Goal: Task Accomplishment & Management: Complete application form

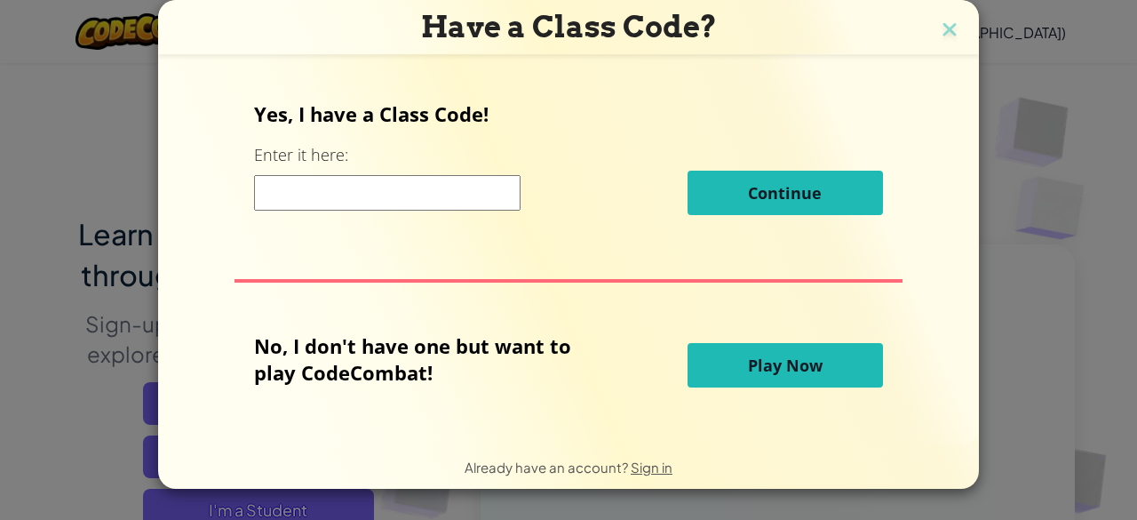
click at [789, 366] on span "Play Now" at bounding box center [785, 364] width 75 height 21
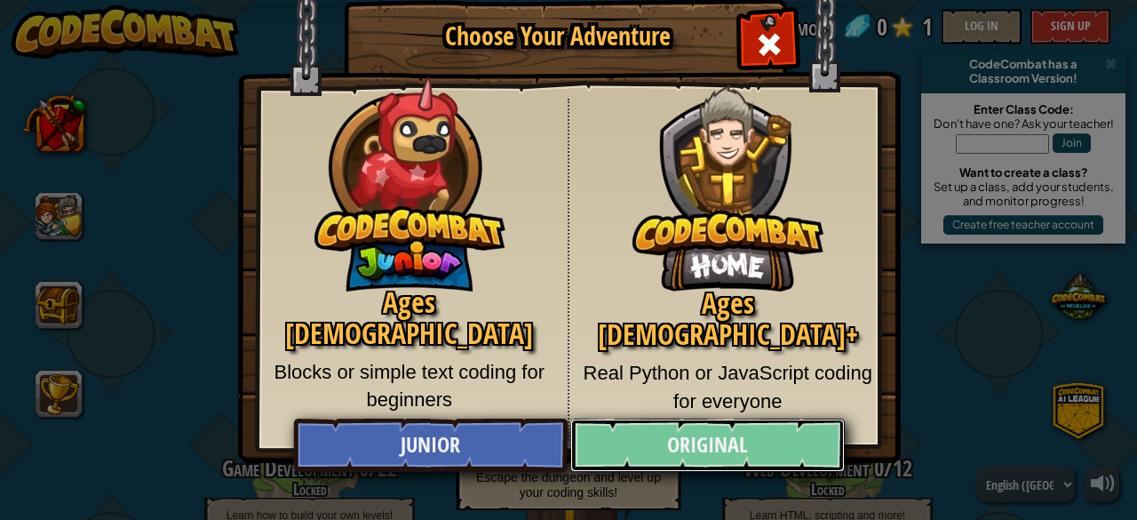
click at [758, 440] on link "Original" at bounding box center [707, 444] width 274 height 53
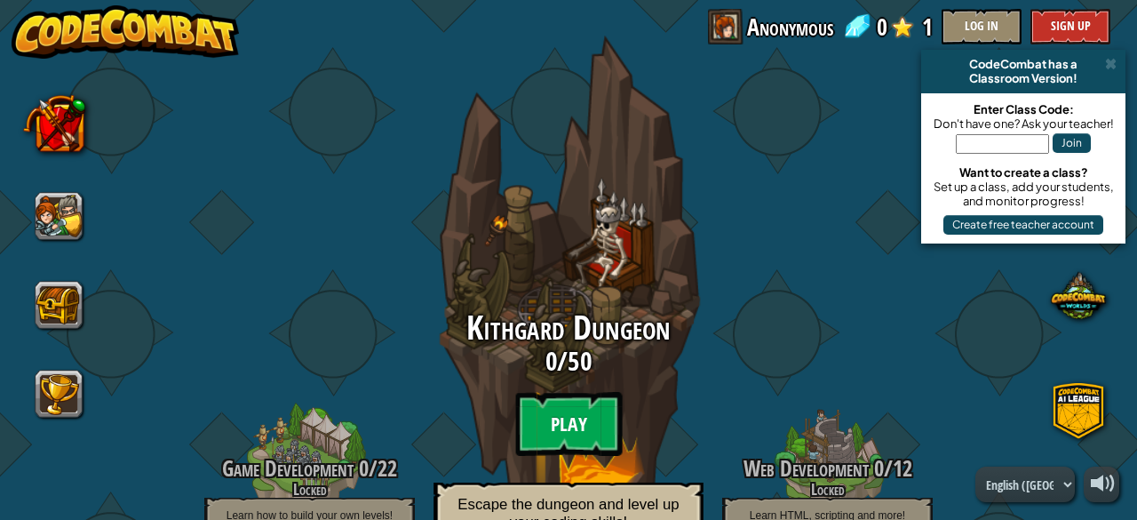
click at [581, 411] on btn "Play" at bounding box center [568, 424] width 107 height 64
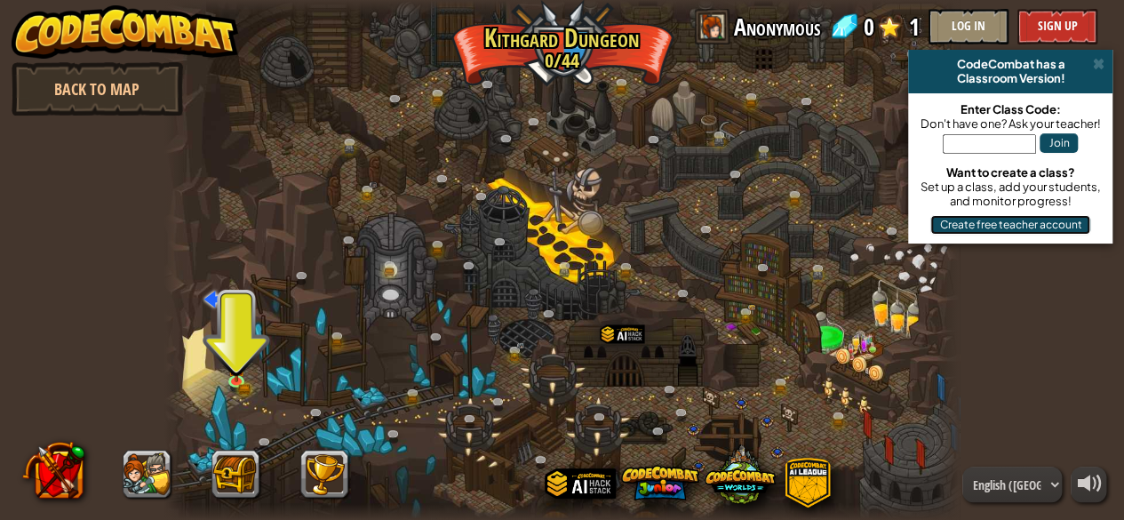
click at [1008, 226] on button "Create free teacher account" at bounding box center [1010, 225] width 160 height 20
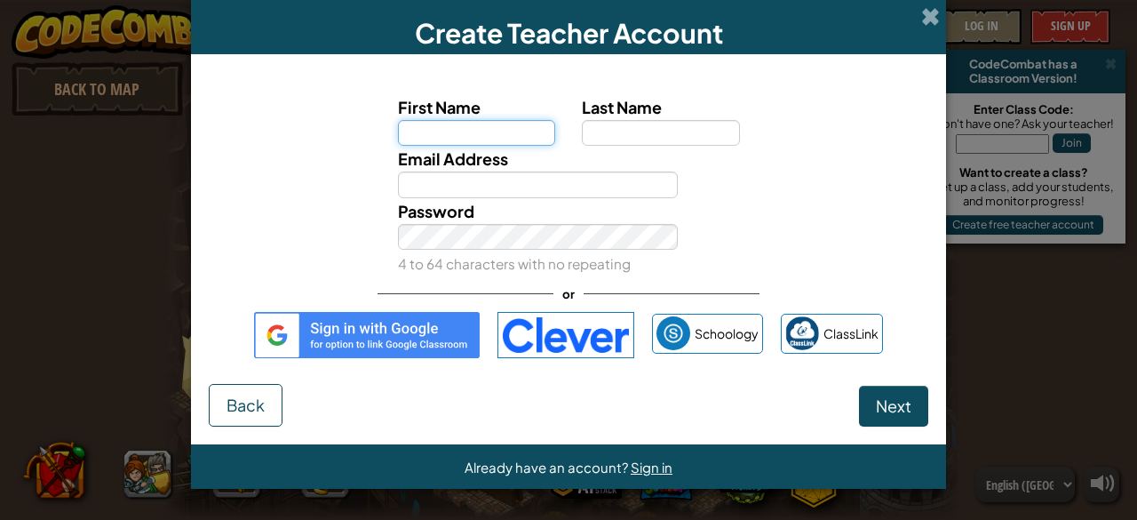
click at [492, 129] on input "First Name" at bounding box center [477, 133] width 158 height 26
click at [928, 8] on span at bounding box center [930, 16] width 19 height 19
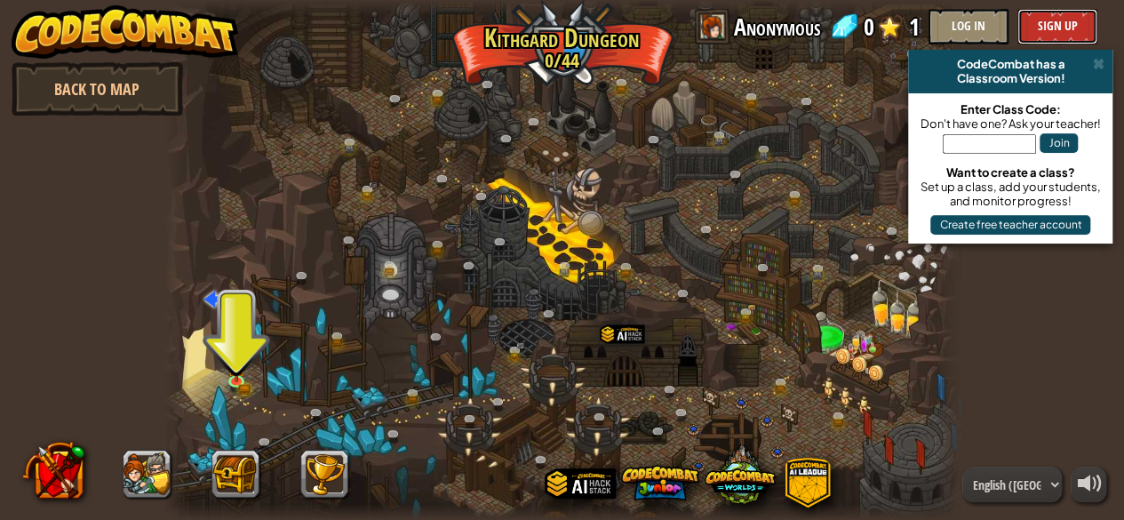
click at [1076, 25] on button "Sign Up" at bounding box center [1057, 27] width 80 height 36
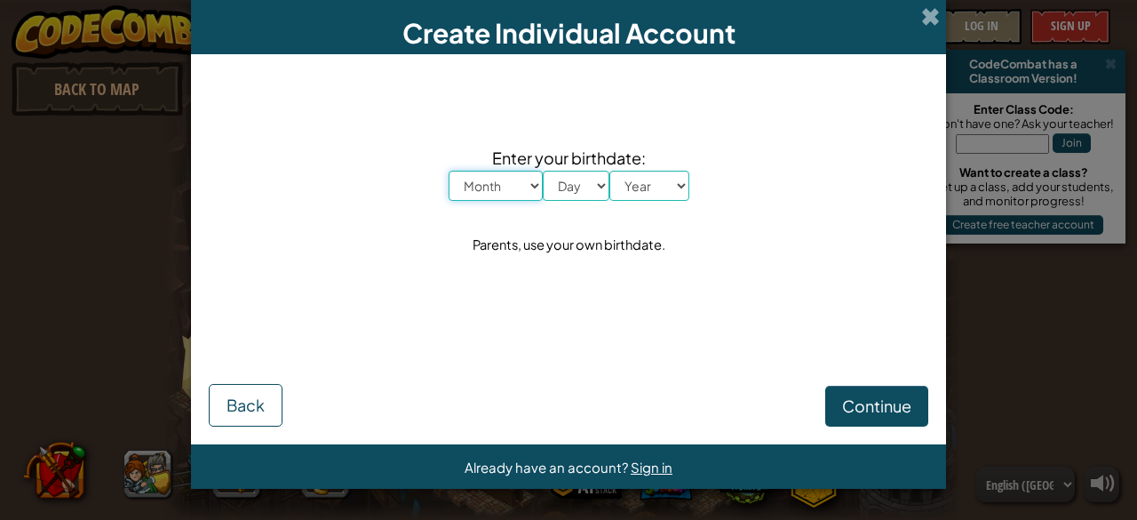
click at [528, 187] on select "Month January February March April May June July August September October Novem…" at bounding box center [496, 186] width 94 height 30
select select "12"
click at [449, 171] on select "Month January February March April May June July August September October Novem…" at bounding box center [496, 186] width 94 height 30
click at [593, 197] on select "Day 1 2 3 4 5 6 7 8 9 10 11 12 13 14 15 16 17 18 19 20 21 22 23 24 25 26 27 28 …" at bounding box center [576, 186] width 67 height 30
click at [656, 184] on select "Year [DATE] 2024 2023 2022 2021 2020 2019 2018 2017 2016 2015 2014 2013 2012 20…" at bounding box center [649, 186] width 80 height 30
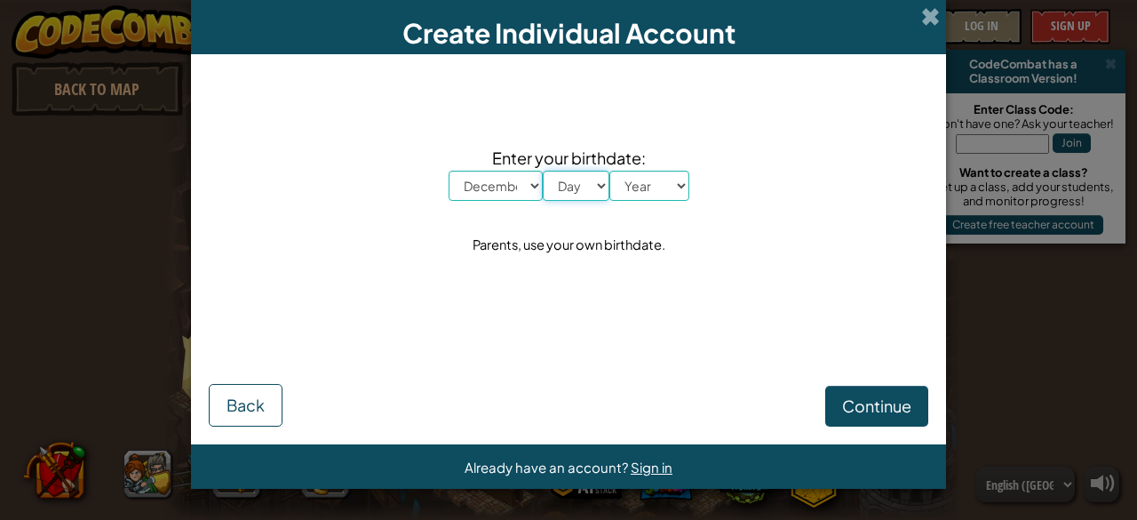
click at [600, 182] on select "Day 1 2 3 4 5 6 7 8 9 10 11 12 13 14 15 16 17 18 19 20 21 22 23 24 25 26 27 28 …" at bounding box center [576, 186] width 67 height 30
select select "4"
click at [543, 171] on select "Day 1 2 3 4 5 6 7 8 9 10 11 12 13 14 15 16 17 18 19 20 21 22 23 24 25 26 27 28 …" at bounding box center [576, 186] width 67 height 30
click at [675, 185] on select "Year [DATE] 2024 2023 2022 2021 2020 2019 2018 2017 2016 2015 2014 2013 2012 20…" at bounding box center [649, 186] width 80 height 30
select select "2009"
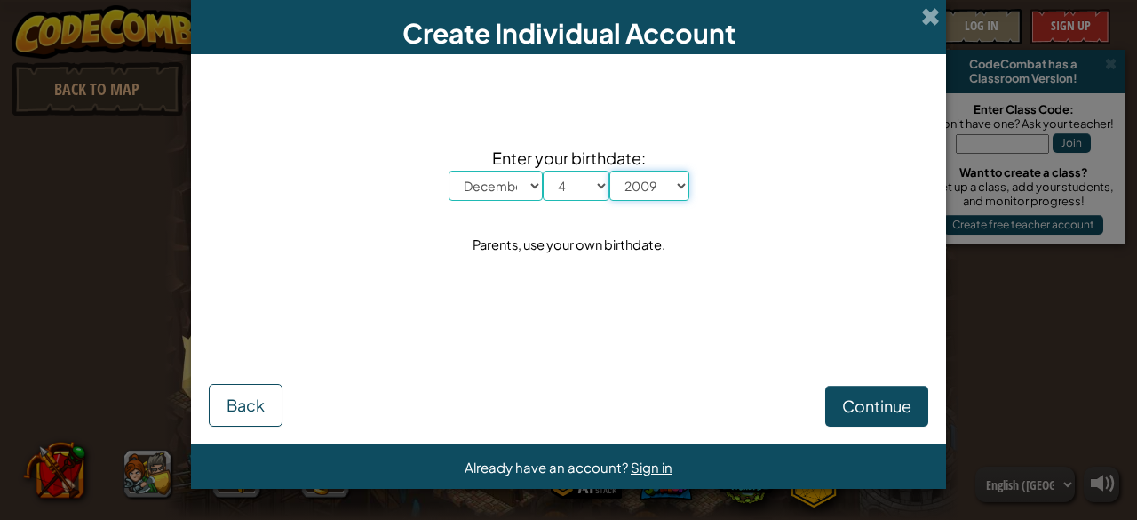
click at [609, 171] on select "Year [DATE] 2024 2023 2022 2021 2020 2019 2018 2017 2016 2015 2014 2013 2012 20…" at bounding box center [649, 186] width 80 height 30
click at [899, 412] on span "Continue" at bounding box center [876, 405] width 69 height 20
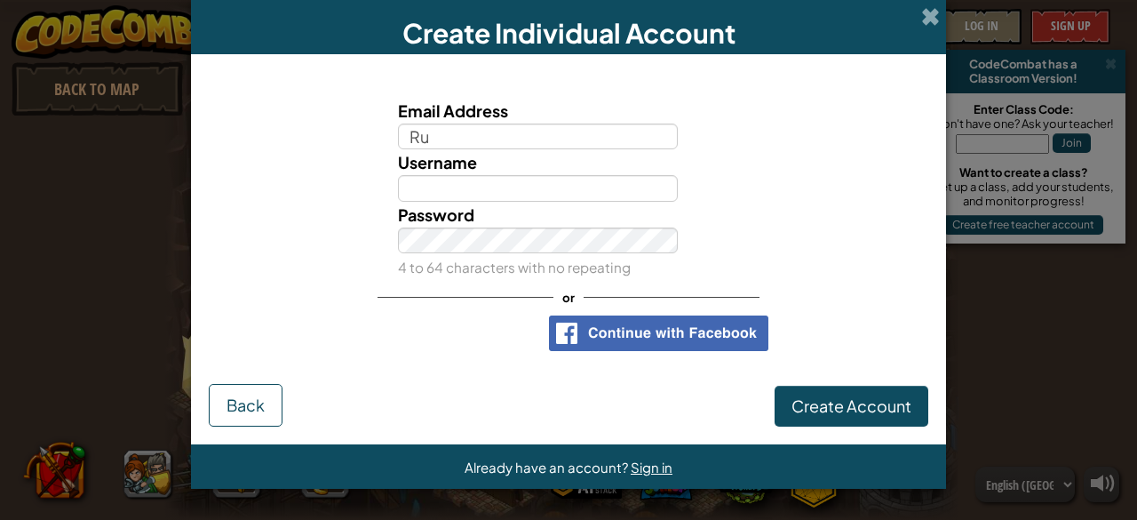
type input "[EMAIL_ADDRESS][DOMAIN_NAME]"
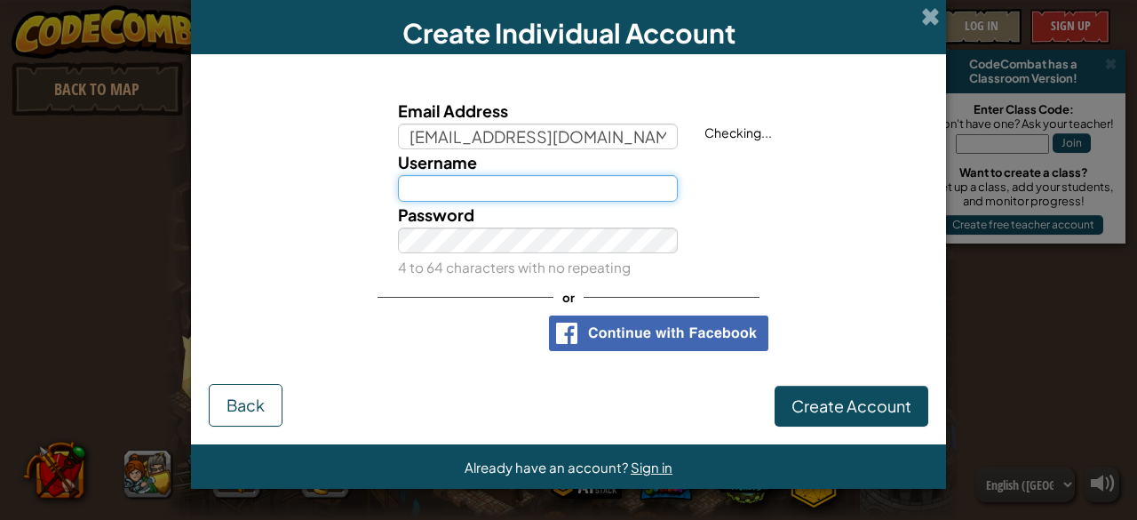
click at [515, 186] on input "Username" at bounding box center [538, 188] width 281 height 26
type input "charan00546614"
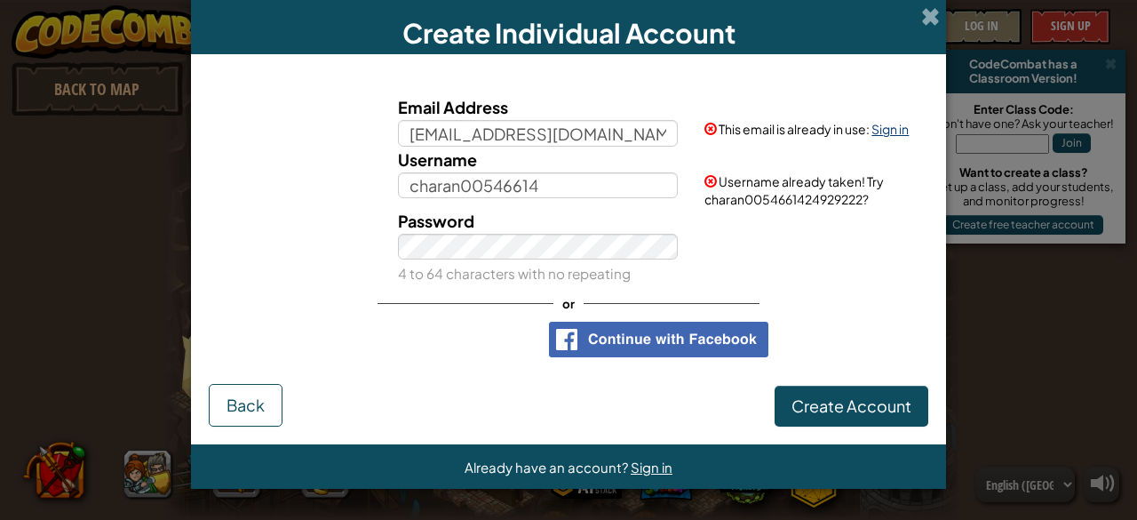
click at [897, 130] on link "Sign in" at bounding box center [889, 129] width 37 height 16
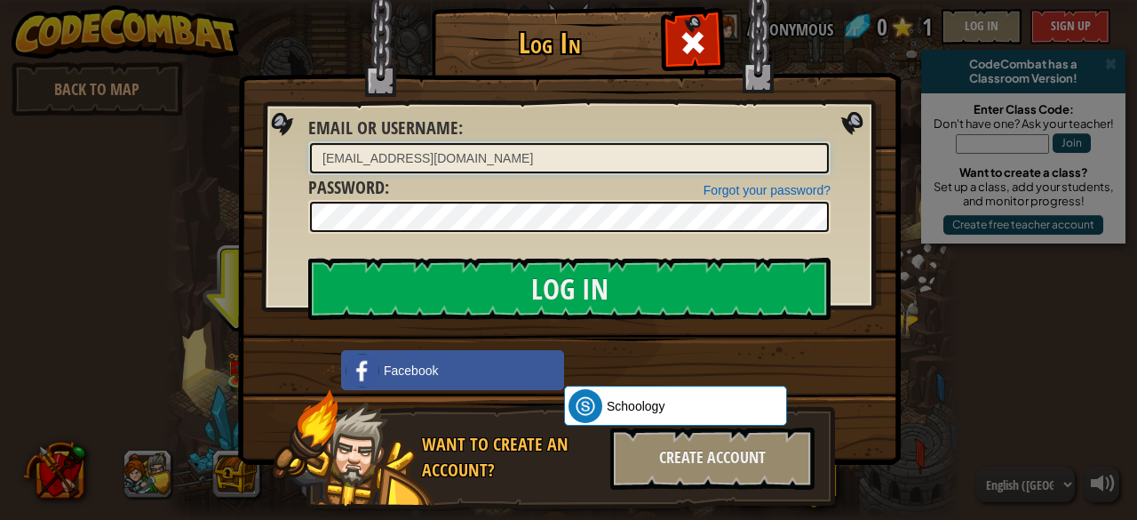
click at [585, 154] on input "[EMAIL_ADDRESS][DOMAIN_NAME]" at bounding box center [569, 158] width 519 height 30
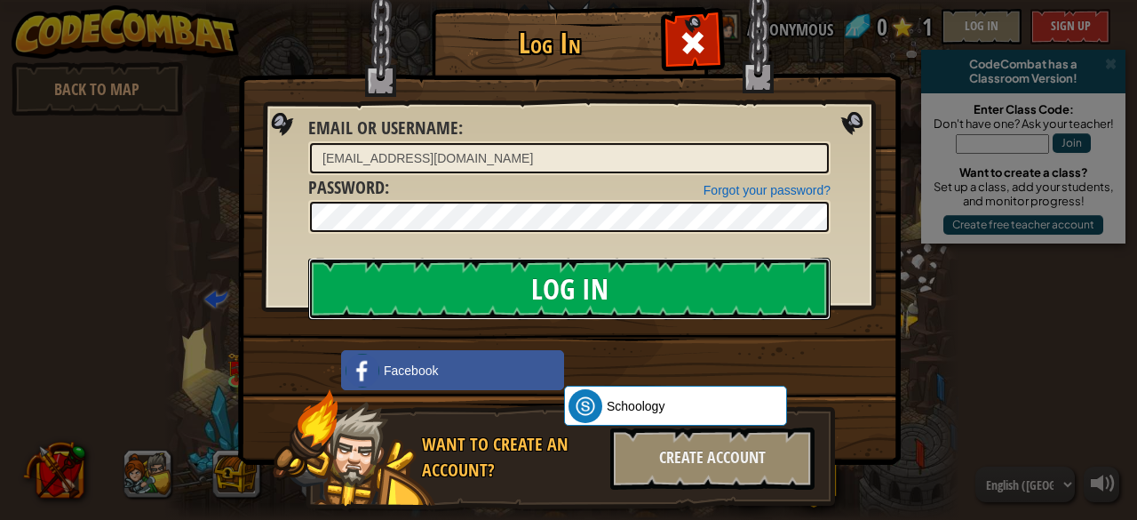
click at [644, 304] on input "Log In" at bounding box center [569, 289] width 522 height 62
